Goal: Navigation & Orientation: Find specific page/section

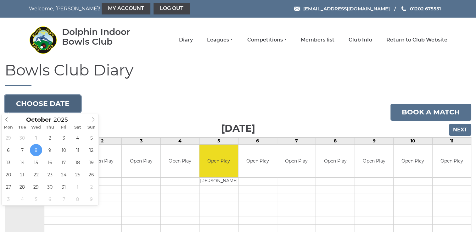
click at [46, 106] on button "Choose date" at bounding box center [43, 103] width 76 height 17
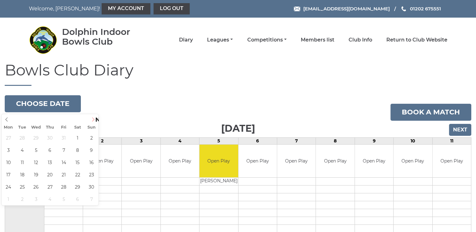
click at [90, 121] on span at bounding box center [93, 118] width 10 height 9
type input "2025-11-04"
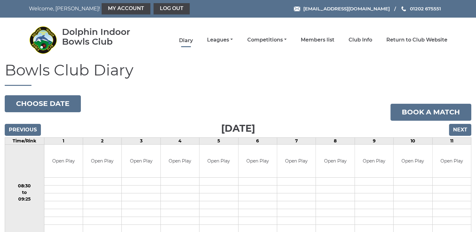
click at [184, 41] on link "Diary" at bounding box center [186, 40] width 14 height 7
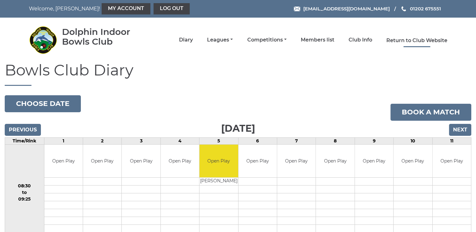
click at [411, 40] on link "Return to Club Website" at bounding box center [417, 40] width 61 height 7
click at [274, 40] on link "Competitions" at bounding box center [266, 40] width 39 height 7
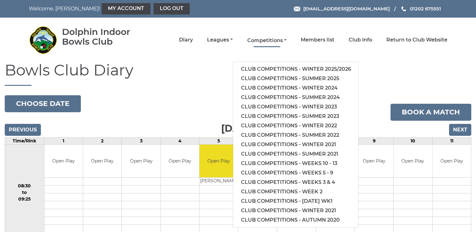
click at [274, 40] on link "Competitions" at bounding box center [266, 40] width 39 height 7
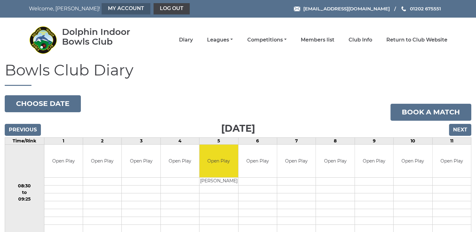
click at [104, 12] on link "My Account" at bounding box center [126, 8] width 49 height 11
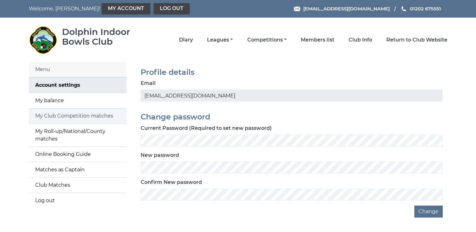
click at [87, 117] on link "My Club Competition matches" at bounding box center [78, 116] width 98 height 15
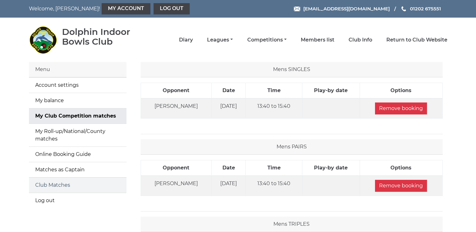
click at [57, 185] on link "Club Matches" at bounding box center [78, 185] width 98 height 15
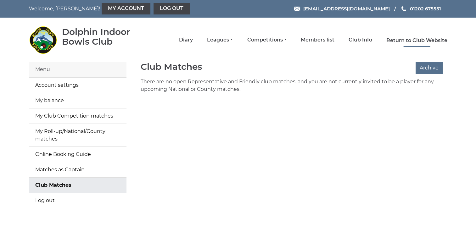
click at [408, 37] on link "Return to Club Website" at bounding box center [417, 40] width 61 height 7
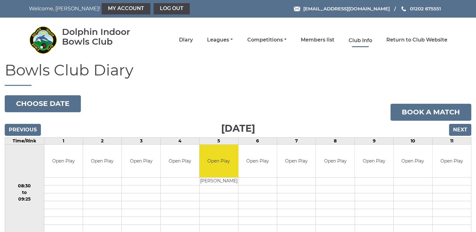
click at [358, 40] on link "Club Info" at bounding box center [361, 40] width 24 height 7
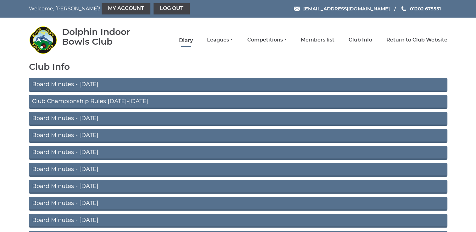
click at [190, 38] on link "Diary" at bounding box center [186, 40] width 14 height 7
